Goal: Navigation & Orientation: Find specific page/section

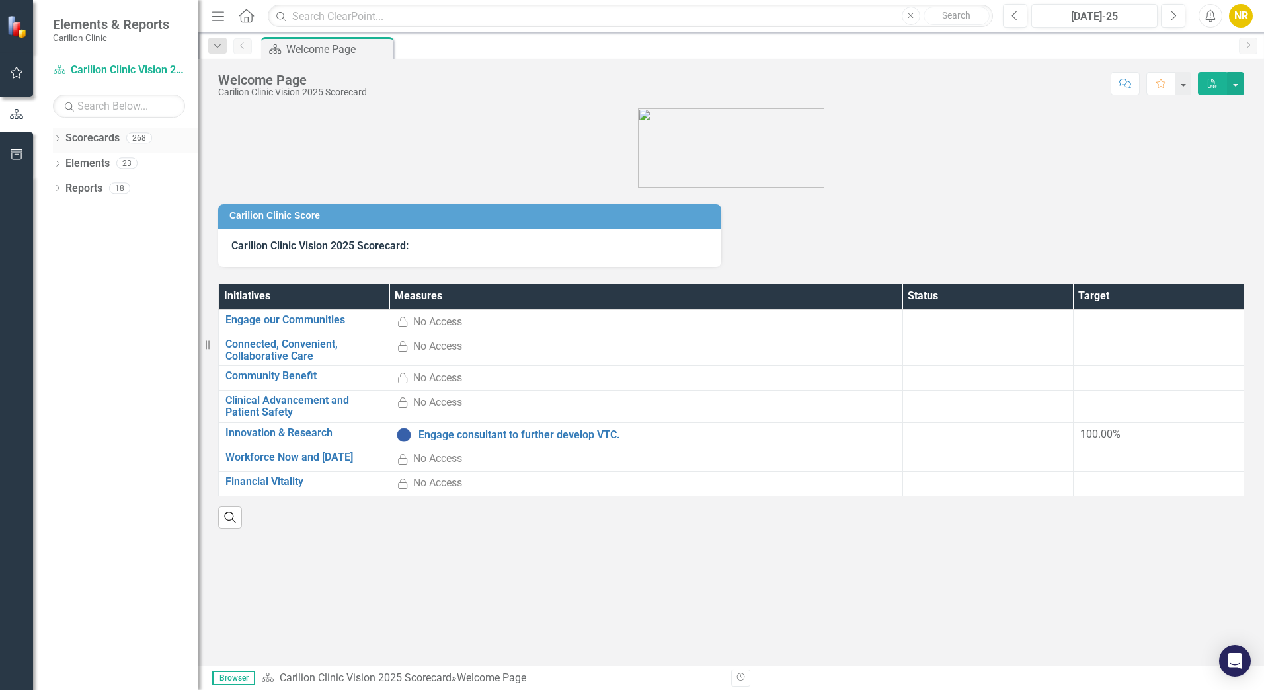
click at [59, 138] on icon "Dropdown" at bounding box center [57, 139] width 9 height 7
click at [62, 158] on div "Dropdown" at bounding box center [65, 163] width 10 height 11
click at [79, 214] on icon at bounding box center [78, 213] width 3 height 7
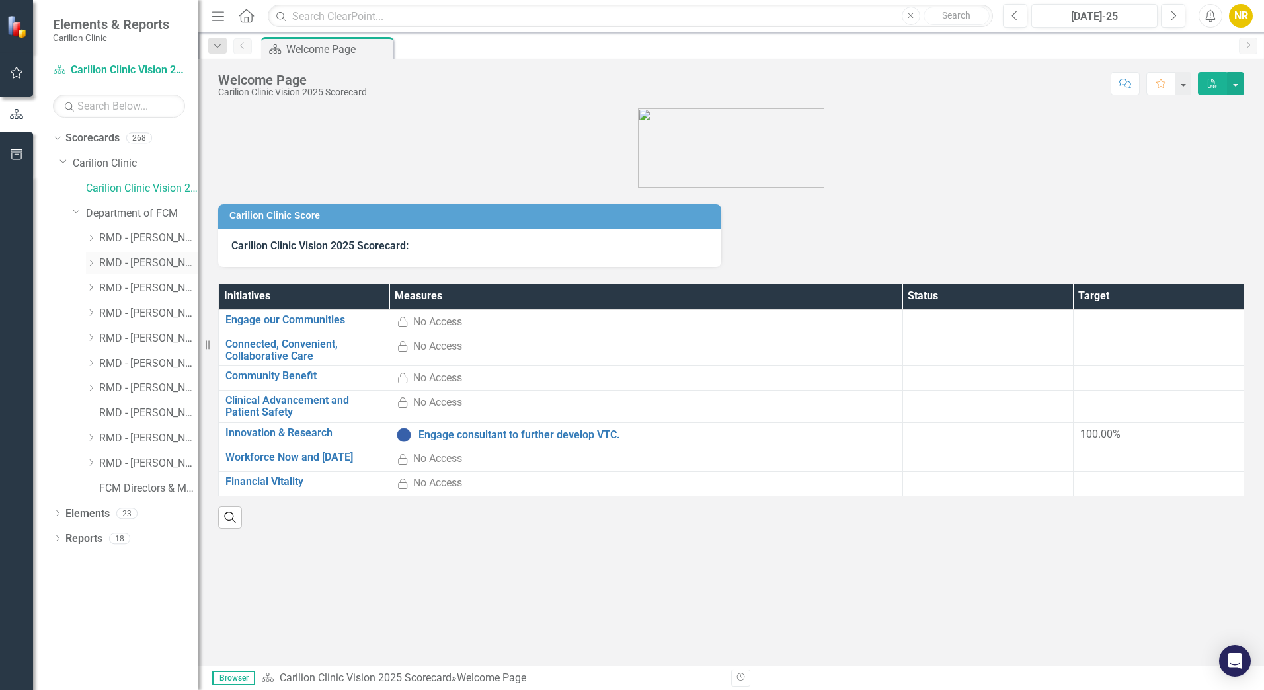
click at [91, 263] on icon "Dropdown" at bounding box center [91, 263] width 10 height 8
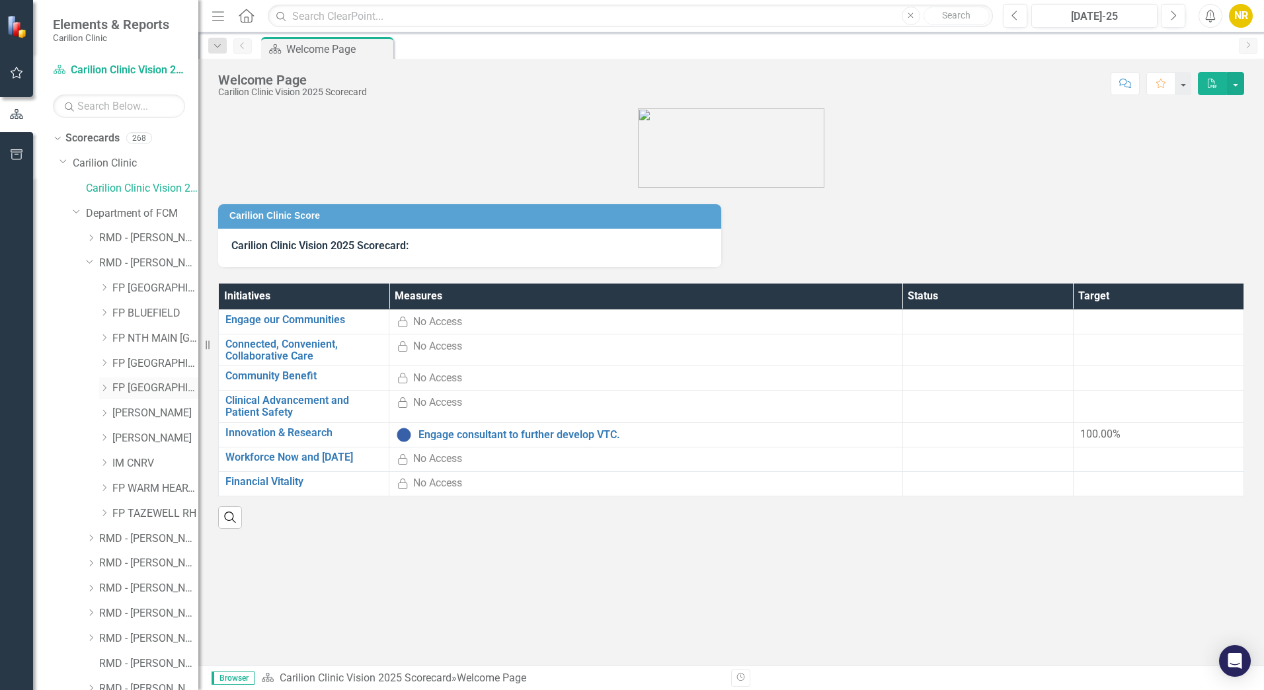
click at [106, 387] on icon "Dropdown" at bounding box center [104, 388] width 10 height 8
click at [155, 415] on link "[PERSON_NAME]" at bounding box center [162, 413] width 73 height 15
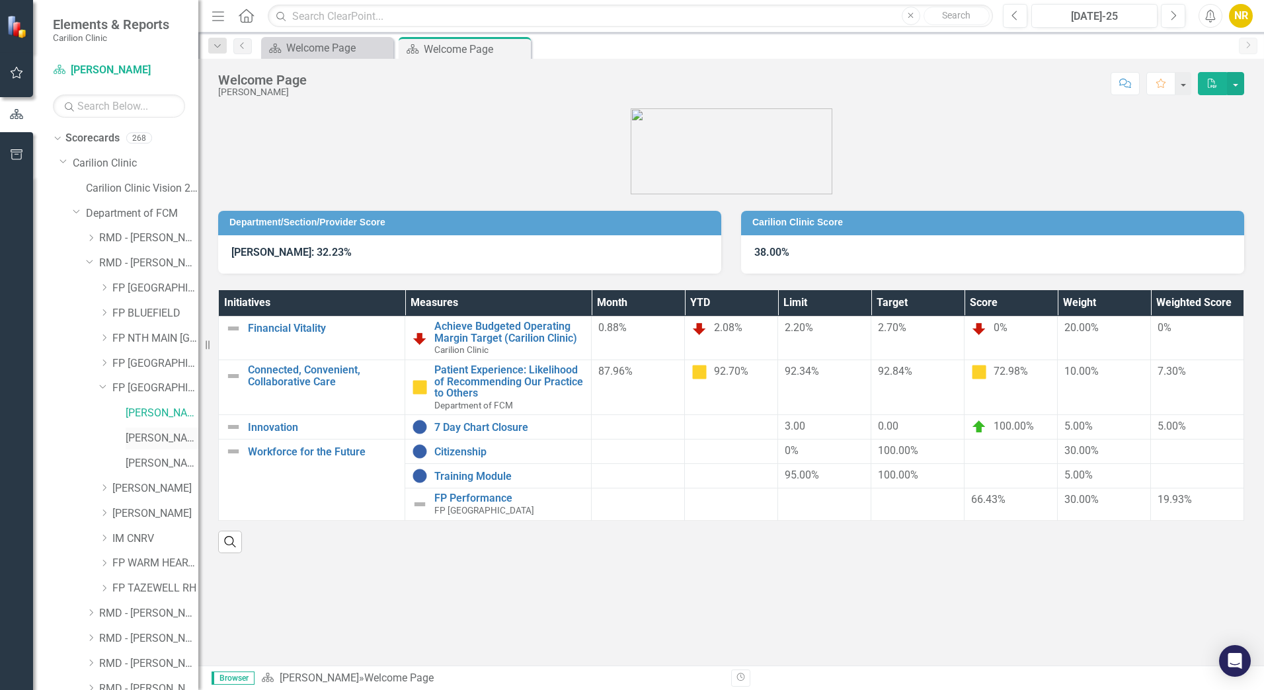
click at [148, 440] on link "[PERSON_NAME]" at bounding box center [162, 438] width 73 height 15
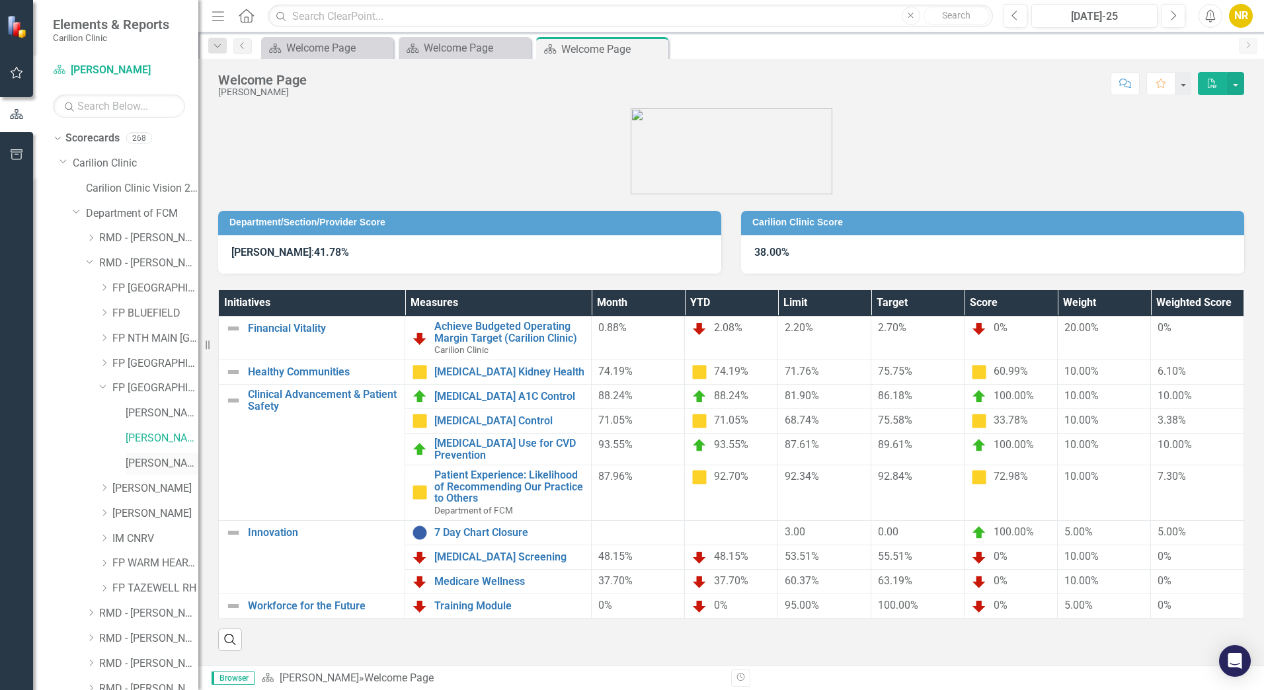
click at [147, 464] on link "[PERSON_NAME]" at bounding box center [162, 463] width 73 height 15
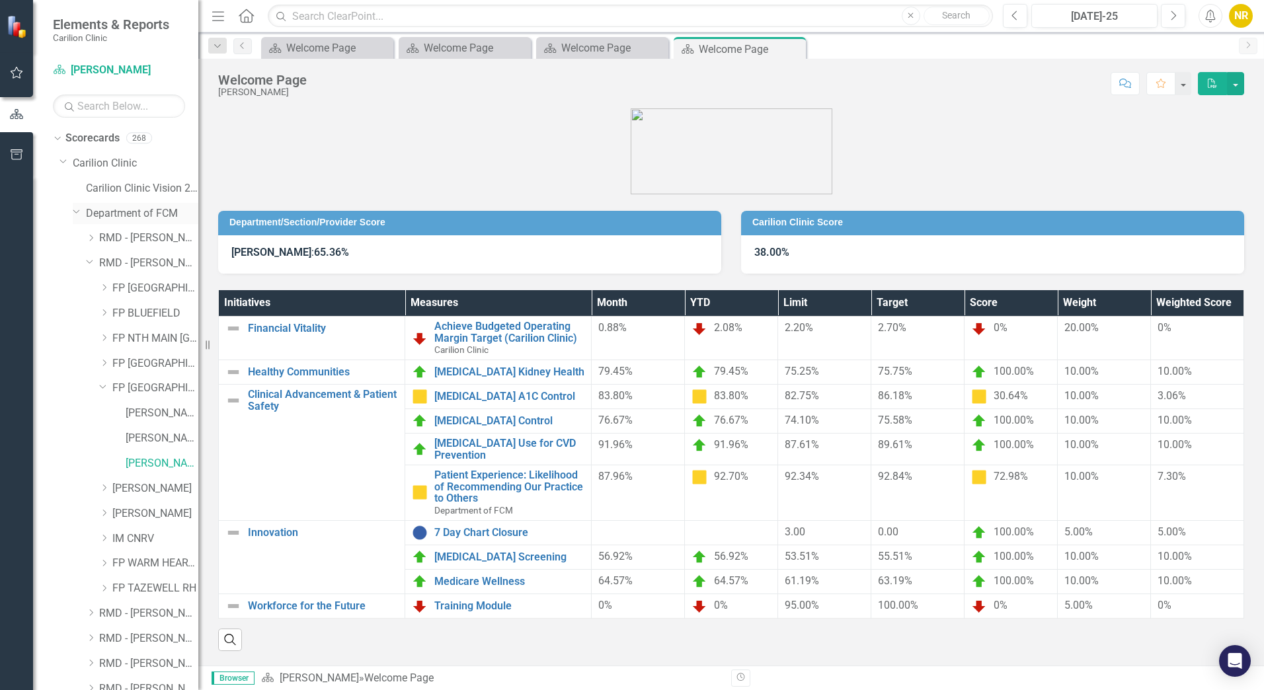
click at [71, 211] on div "Dropdown" at bounding box center [75, 211] width 11 height 10
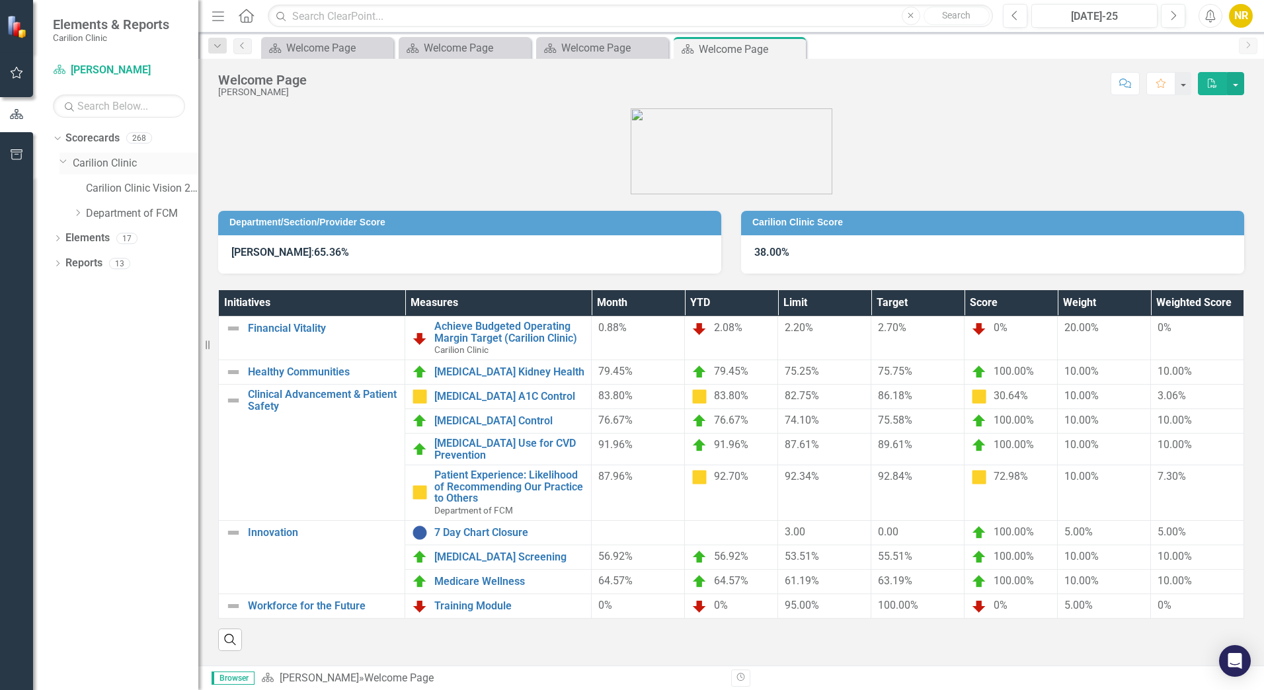
click at [63, 159] on icon "Dropdown" at bounding box center [64, 161] width 8 height 10
click at [58, 215] on icon "Dropdown" at bounding box center [57, 214] width 9 height 7
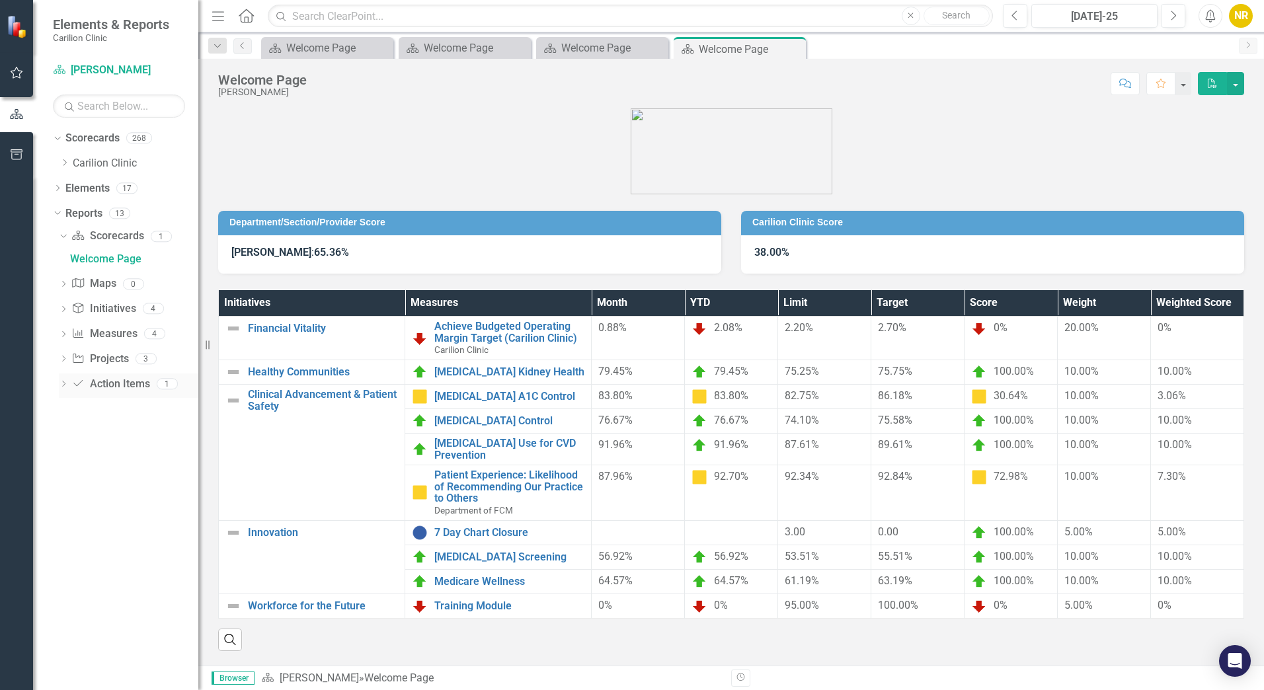
click at [66, 386] on icon "Dropdown" at bounding box center [63, 385] width 9 height 7
click at [86, 385] on div "Action Items" at bounding box center [134, 385] width 128 height 12
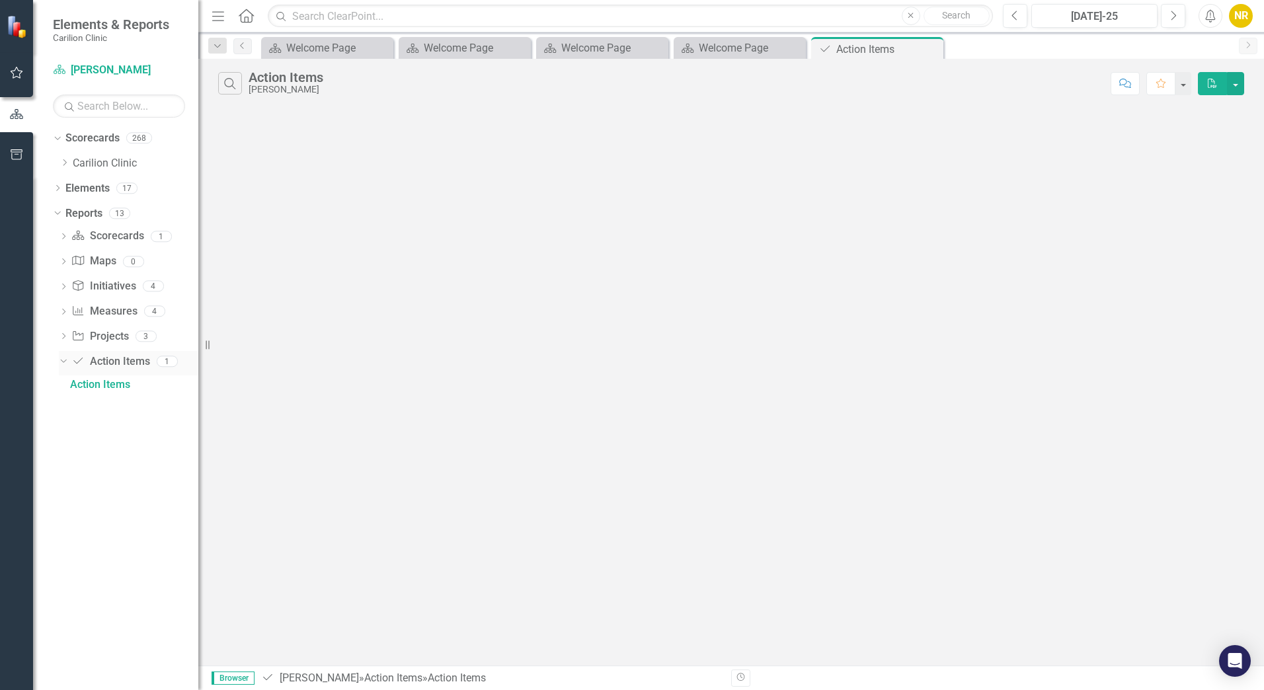
click at [61, 360] on icon at bounding box center [63, 361] width 6 height 3
